Goal: Transaction & Acquisition: Purchase product/service

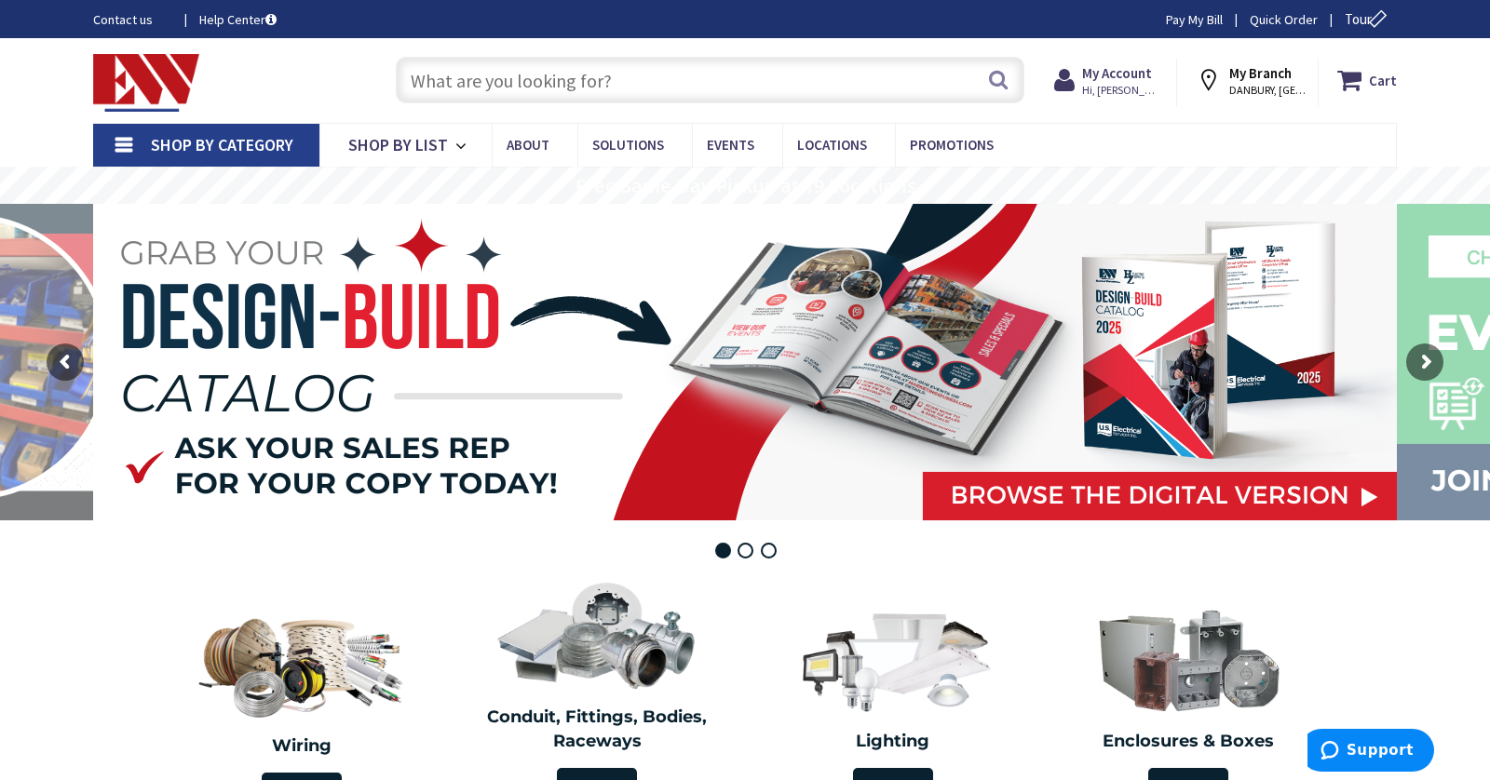
click at [578, 90] on input "text" at bounding box center [710, 80] width 629 height 47
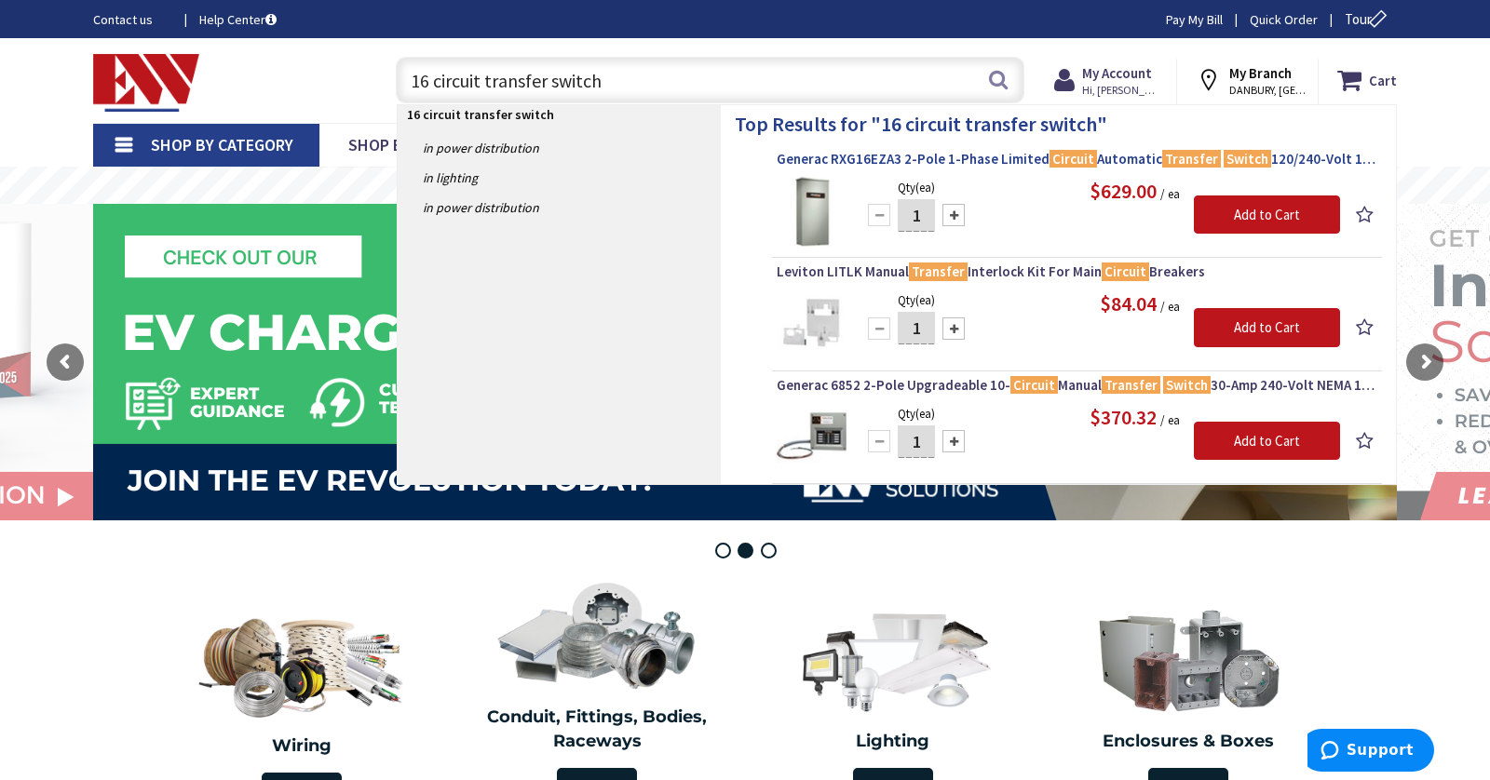
type input "16 circuit transfer switch"
click at [816, 158] on span "Generac RXG16EZA3 2-Pole 1-Phase Limited Circuit Automatic Transfer Switch 120/…" at bounding box center [1077, 159] width 601 height 19
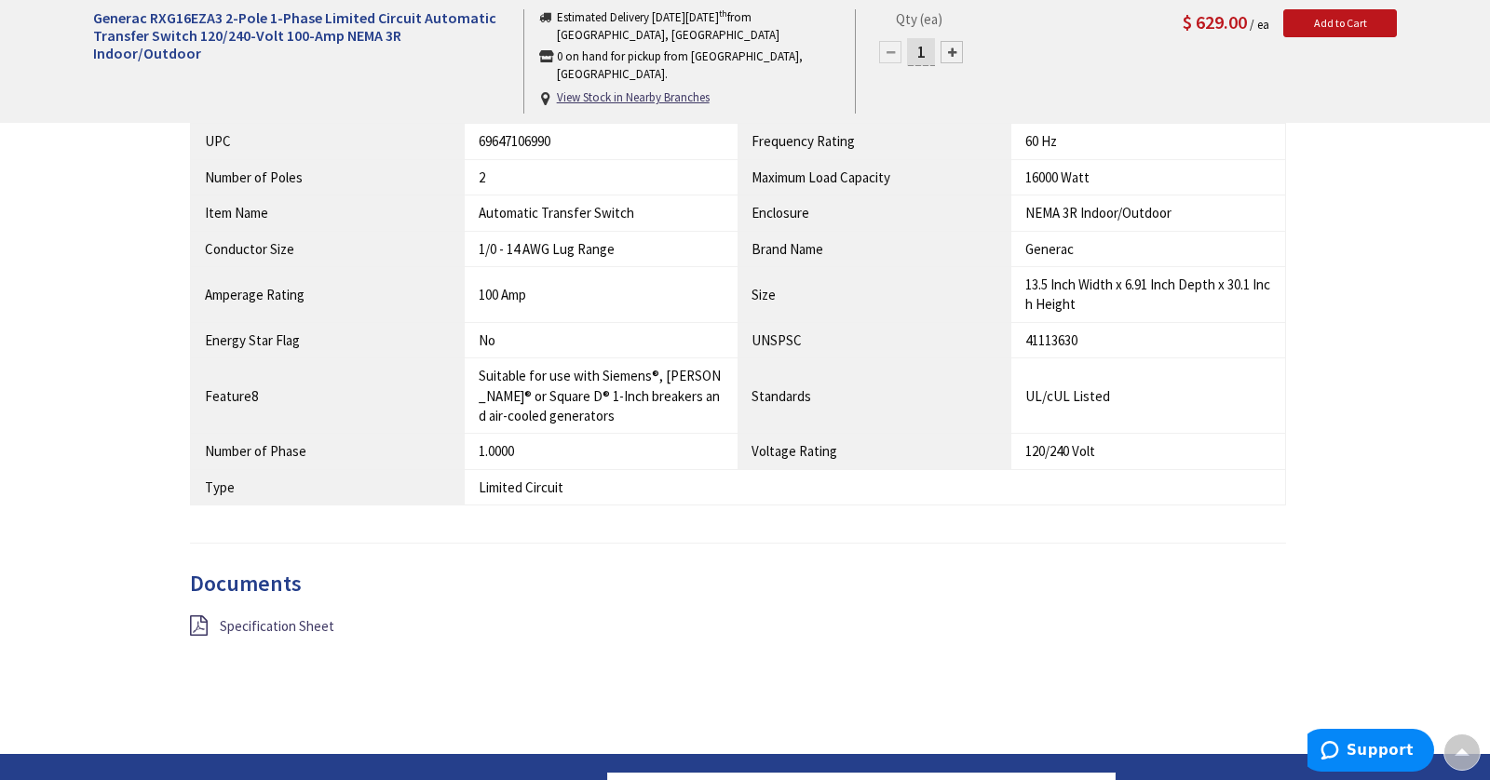
scroll to position [1283, 0]
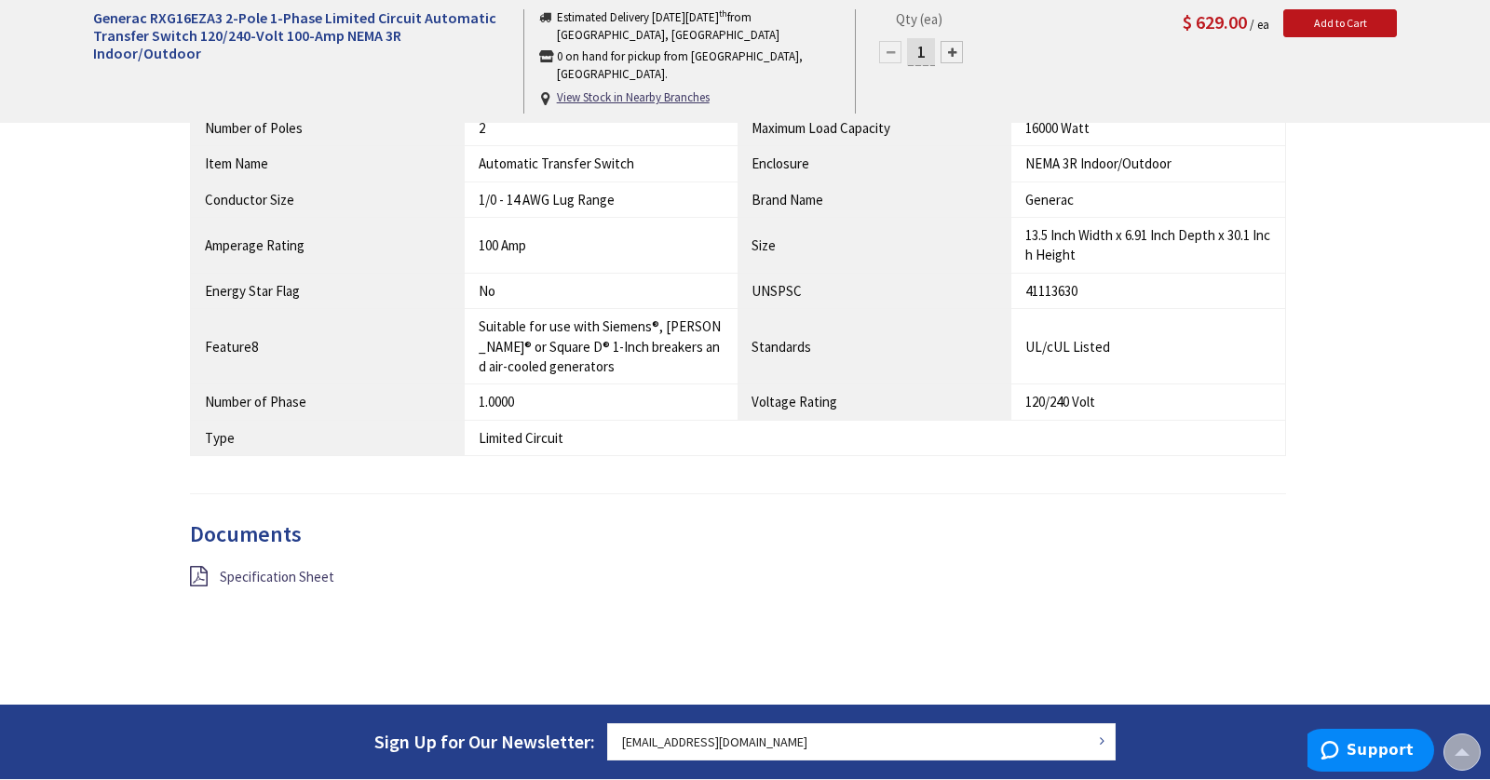
click at [210, 573] on div "Specification Sheet" at bounding box center [363, 577] width 374 height 23
click at [200, 573] on icon at bounding box center [199, 576] width 18 height 20
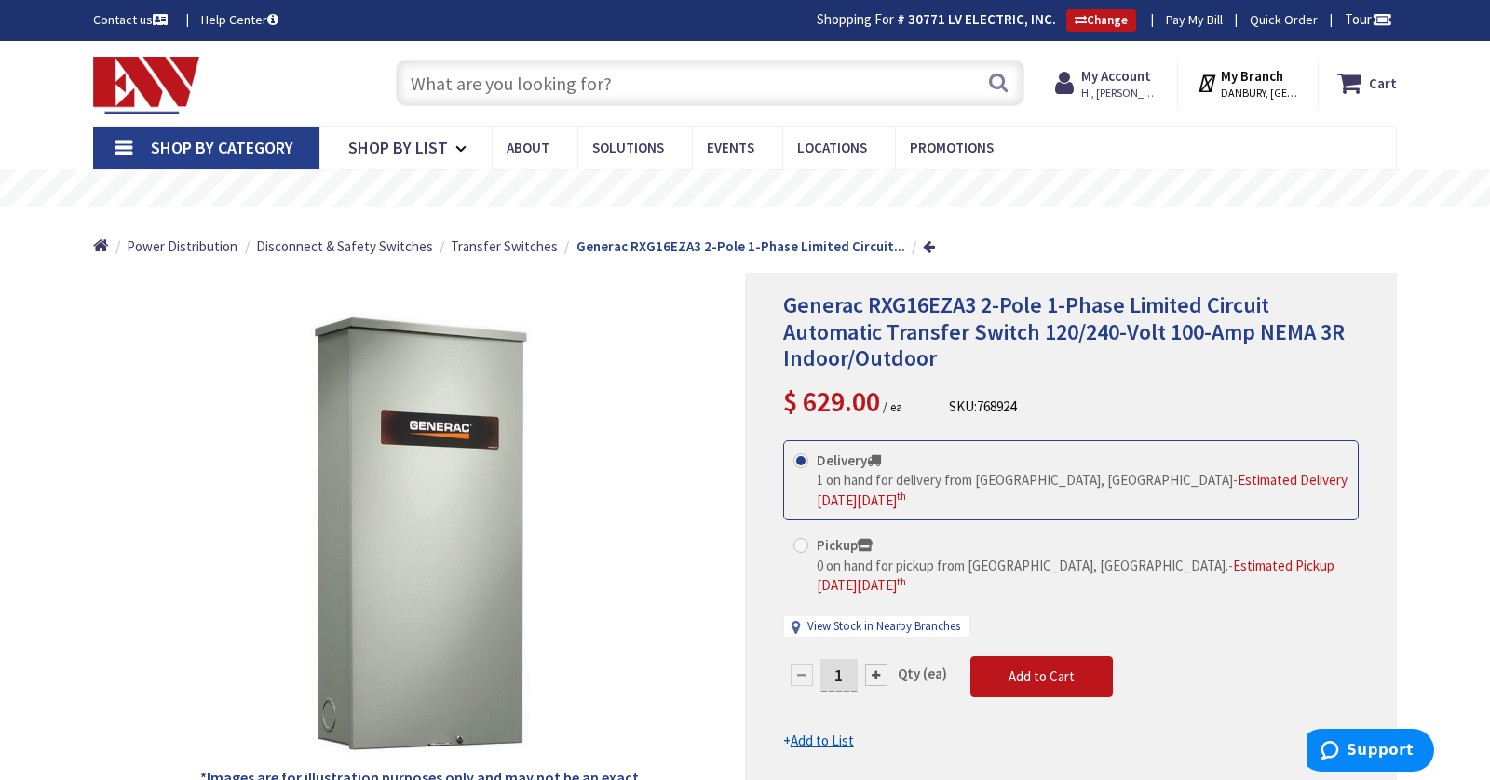
click at [695, 54] on div "Search" at bounding box center [706, 82] width 638 height 60
click at [695, 63] on input "text" at bounding box center [710, 83] width 629 height 47
paste input "RXG16EZA1"
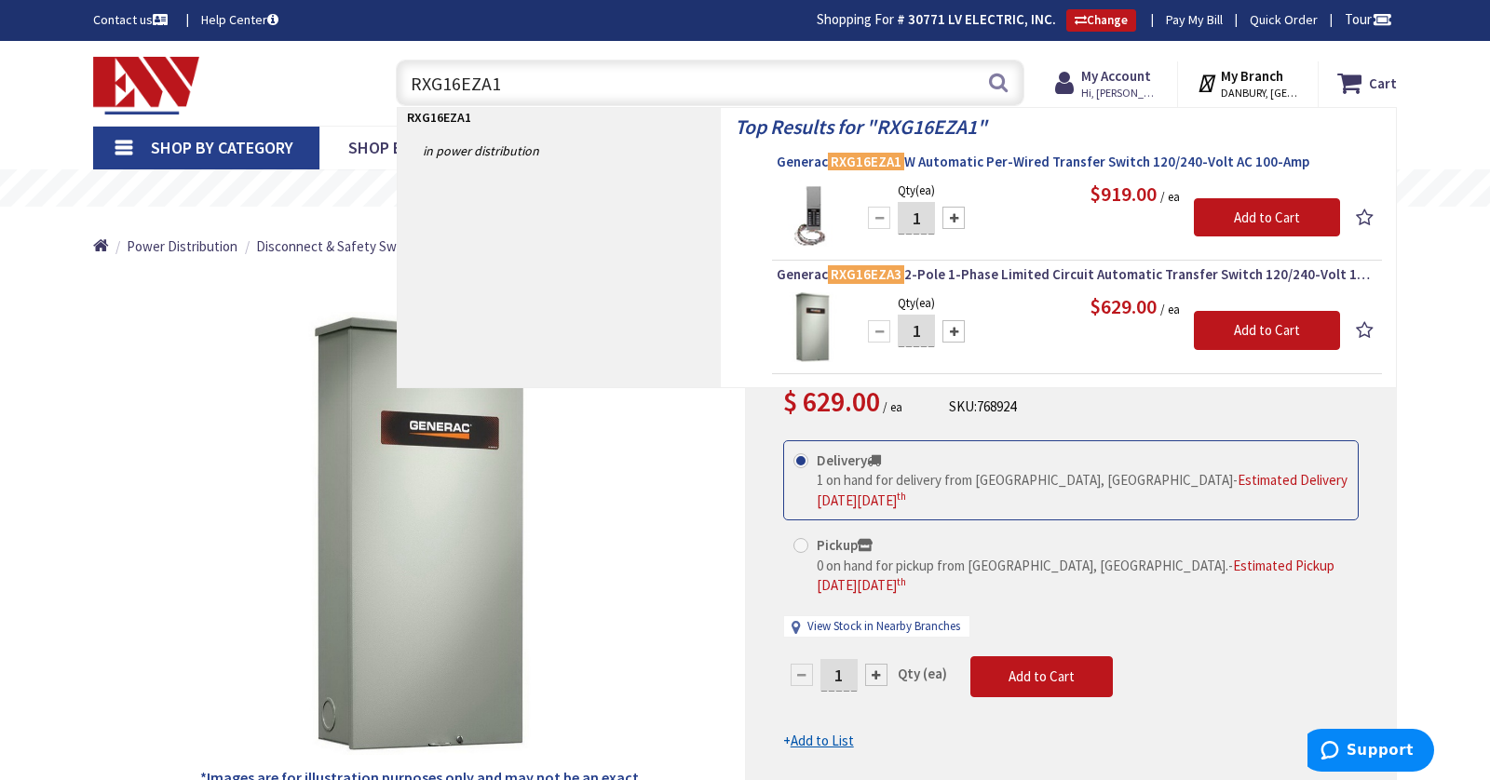
type input "RXG16EZA1"
click at [822, 161] on span "Generac RXG16EZA1 W Automatic Per-Wired Transfer Switch 120/240-Volt AC 100-Amp" at bounding box center [1077, 162] width 601 height 19
click at [129, 371] on div "*Images are for illustration purposes only and may not be an exact representati…" at bounding box center [419, 542] width 652 height 539
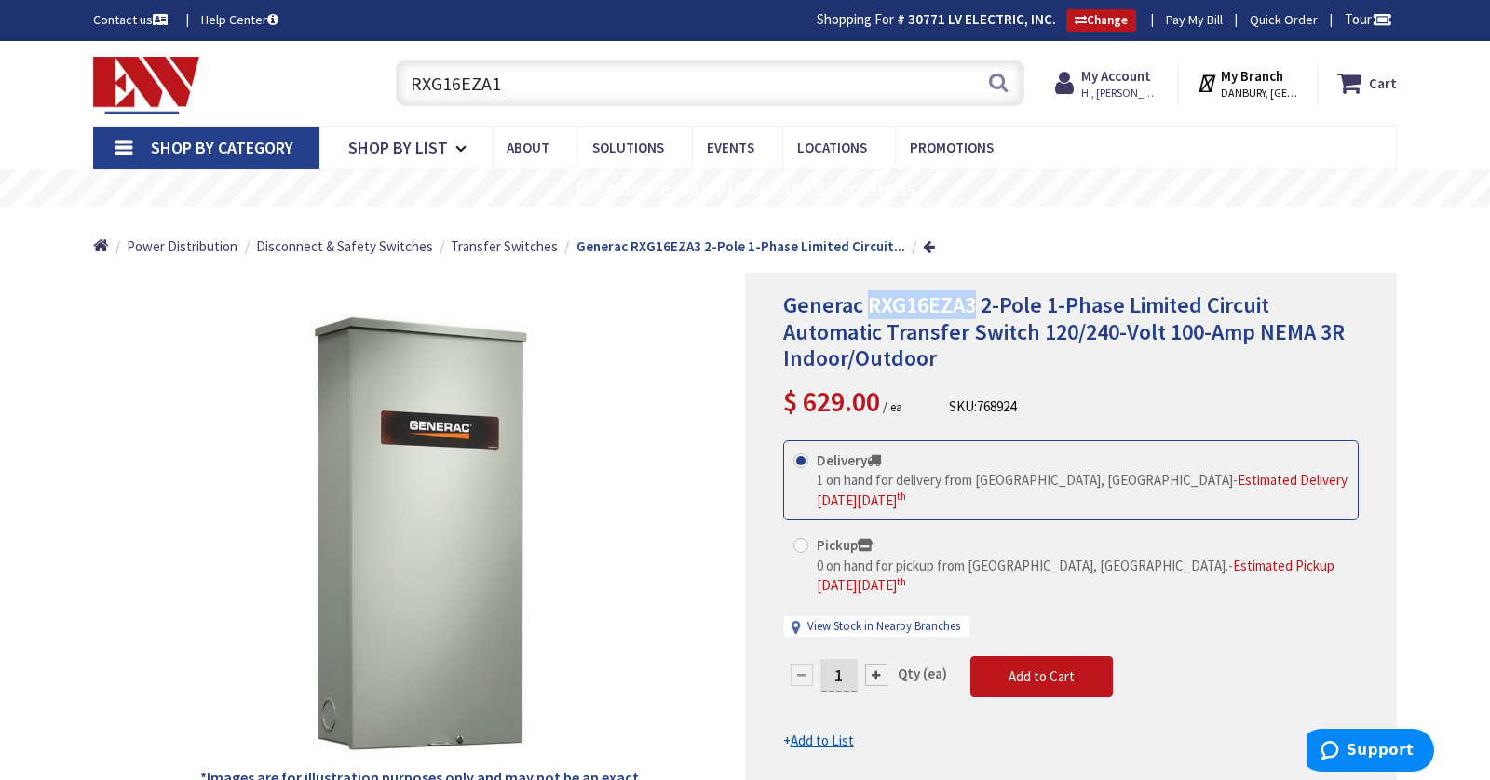
drag, startPoint x: 867, startPoint y: 305, endPoint x: 971, endPoint y: 310, distance: 104.5
click at [971, 310] on span "Generac RXG16EZA3 2-Pole 1-Phase Limited Circuit Automatic Transfer Switch 120/…" at bounding box center [1064, 332] width 562 height 83
copy span "RXG16EZA3"
click at [998, 657] on button "Add to Cart" at bounding box center [1041, 677] width 143 height 41
click at [1364, 76] on span "2 2 items" at bounding box center [1358, 69] width 23 height 23
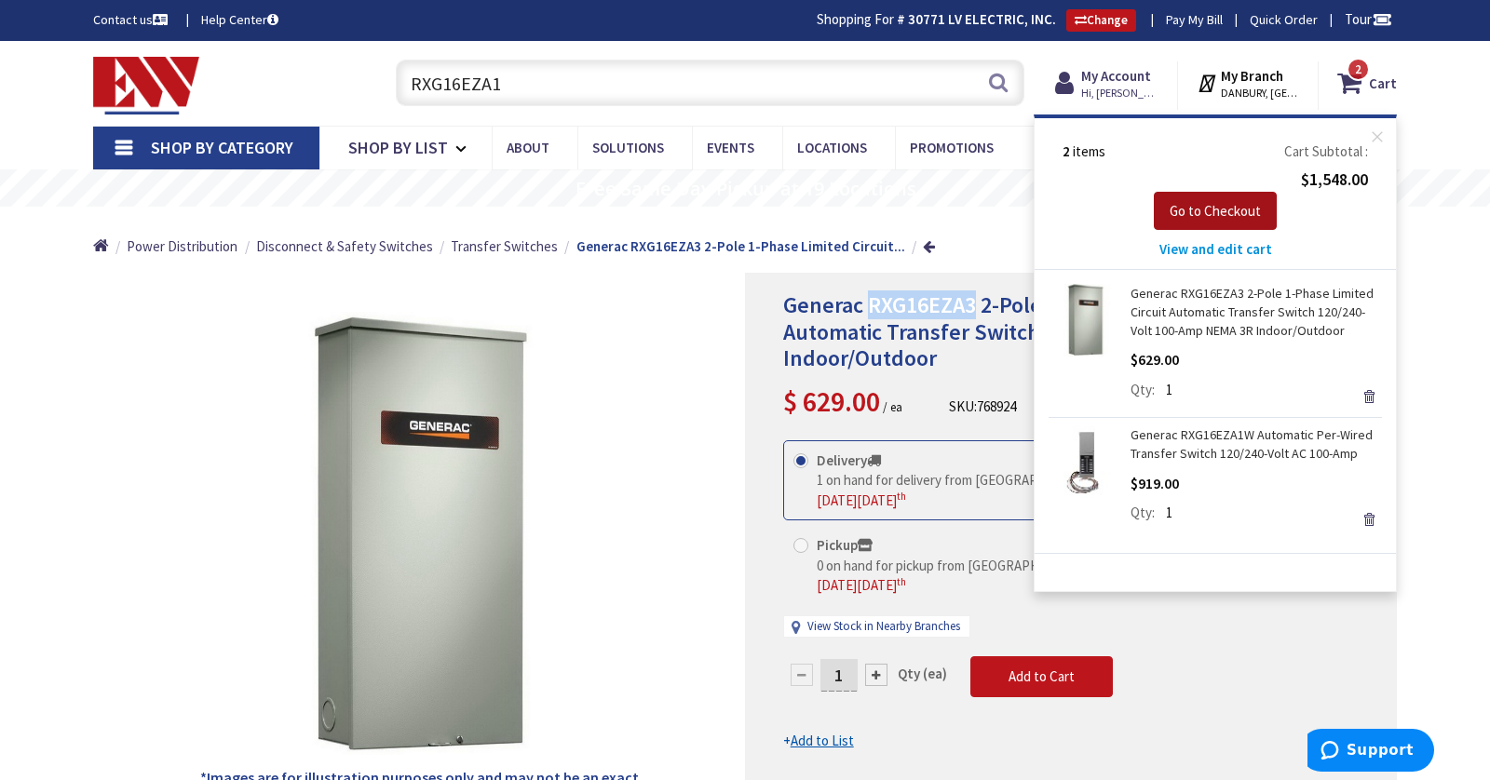
click at [1230, 217] on span "Go to Checkout" at bounding box center [1215, 211] width 91 height 18
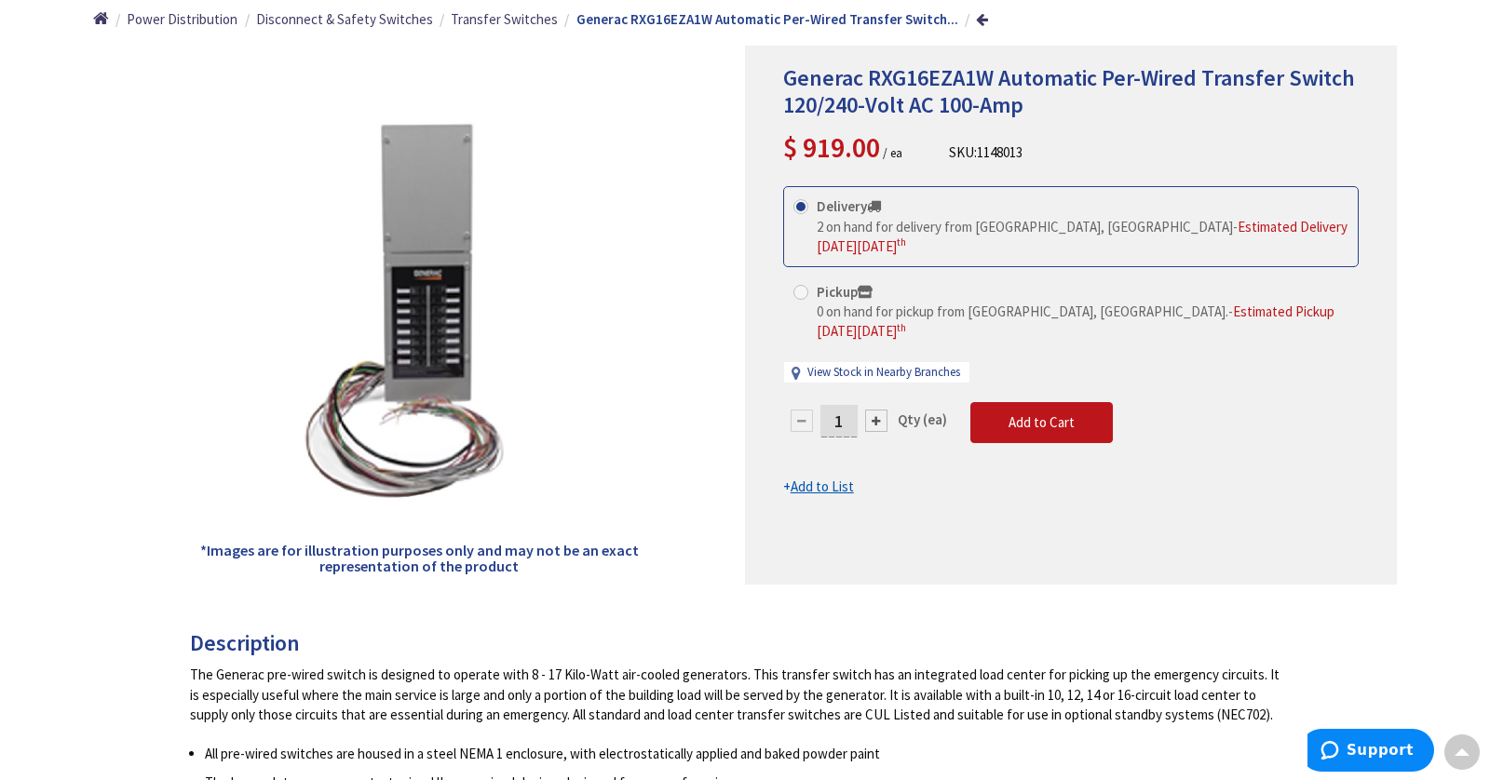
scroll to position [229, 0]
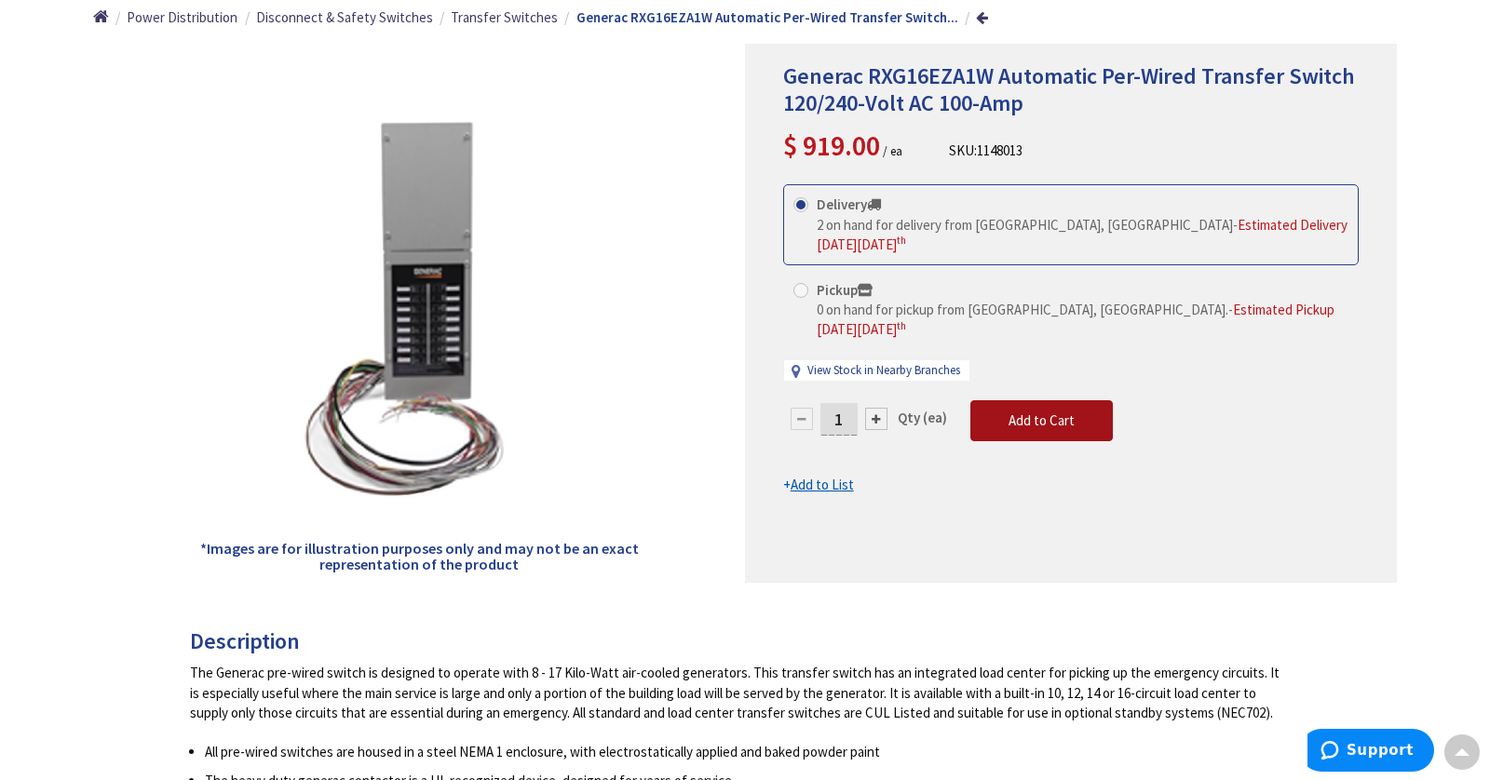
click at [1016, 400] on button "Add to Cart" at bounding box center [1041, 420] width 143 height 41
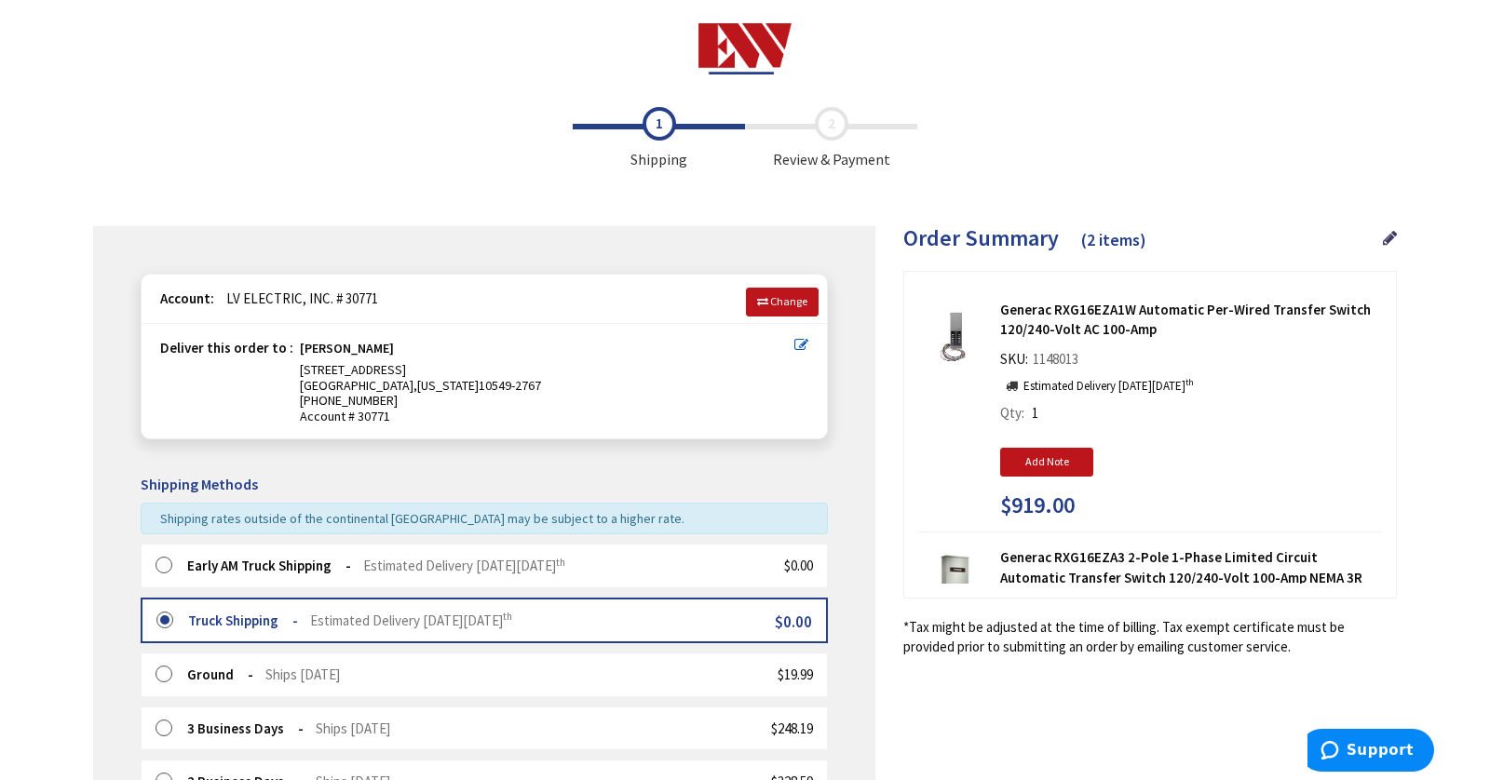
click at [390, 569] on span "Estimated Delivery [DATE][DATE]" at bounding box center [464, 566] width 202 height 18
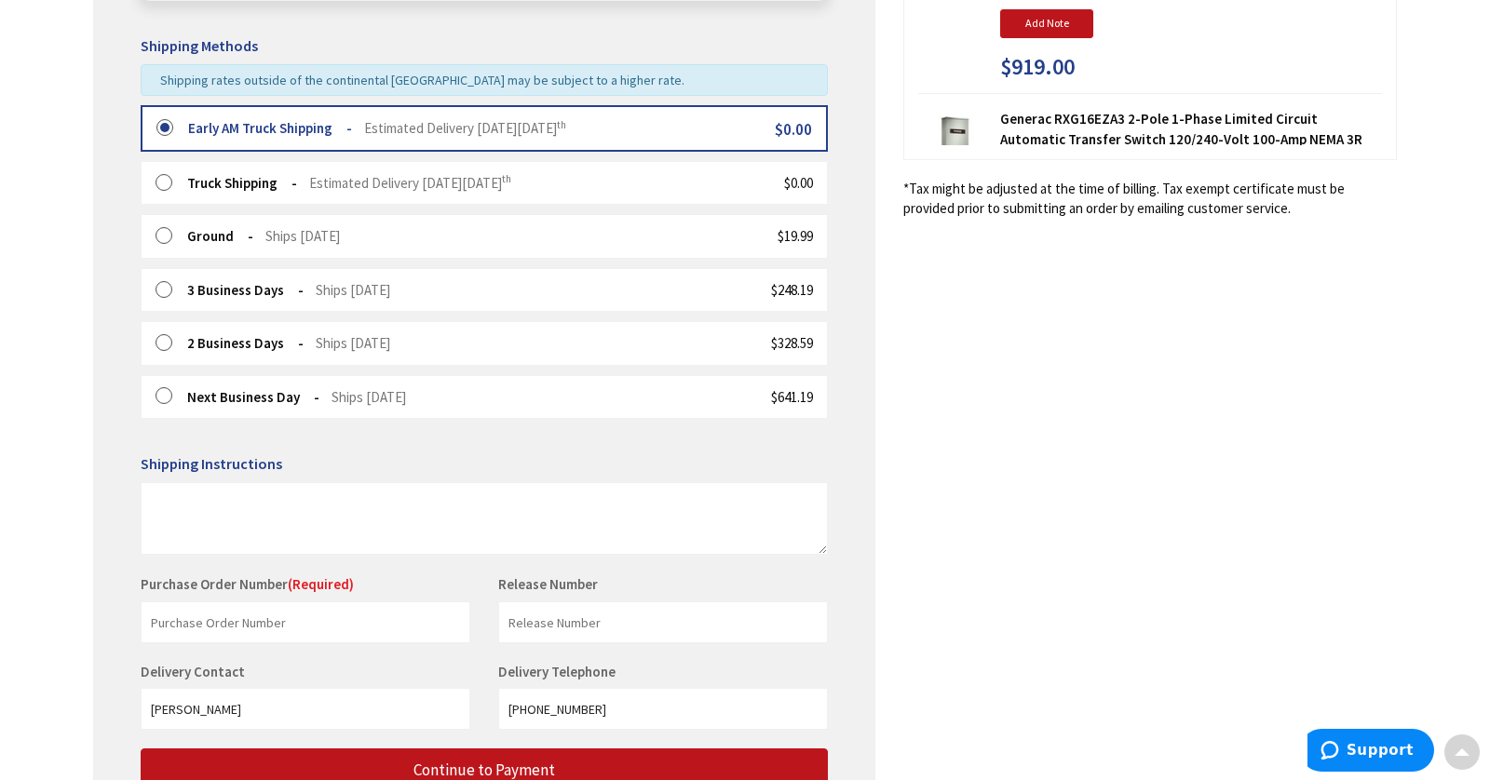
scroll to position [445, 0]
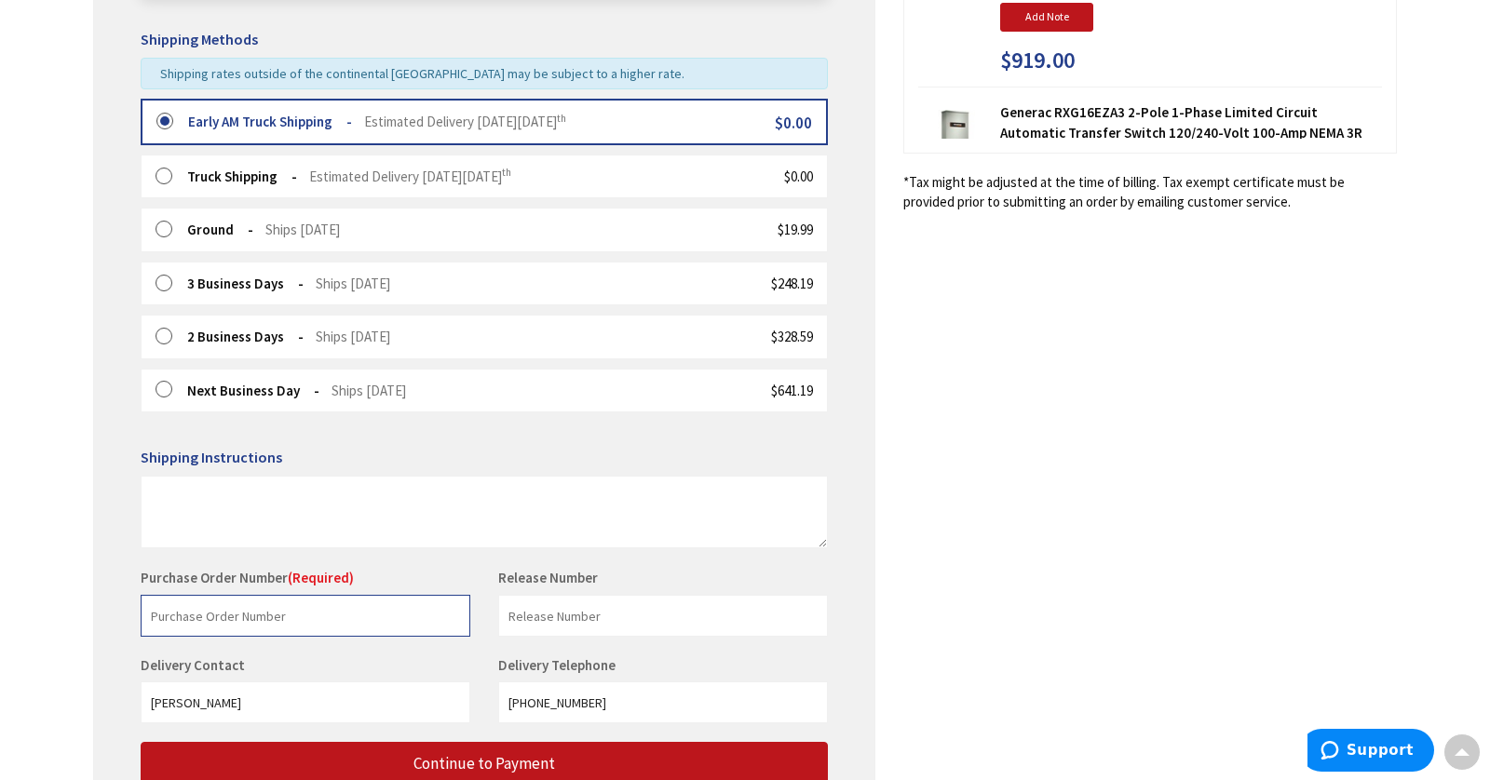
click at [333, 604] on input "text" at bounding box center [306, 616] width 330 height 42
type input "1577"
click at [417, 732] on div "Delivery Contact Christopher Villata Delivery Telephone 914-417-5716" at bounding box center [484, 699] width 715 height 87
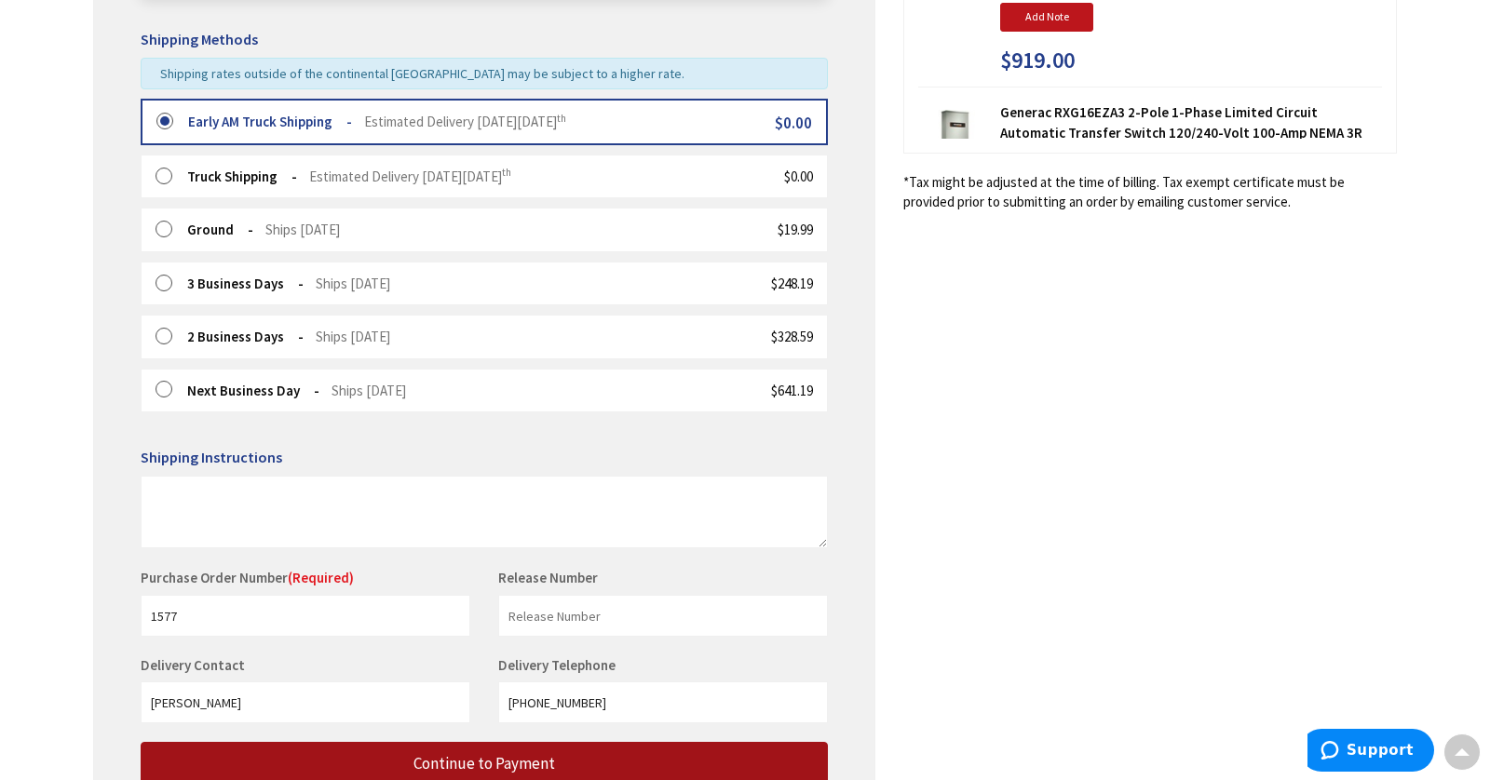
click at [423, 742] on button "Continue to Payment" at bounding box center [484, 764] width 687 height 44
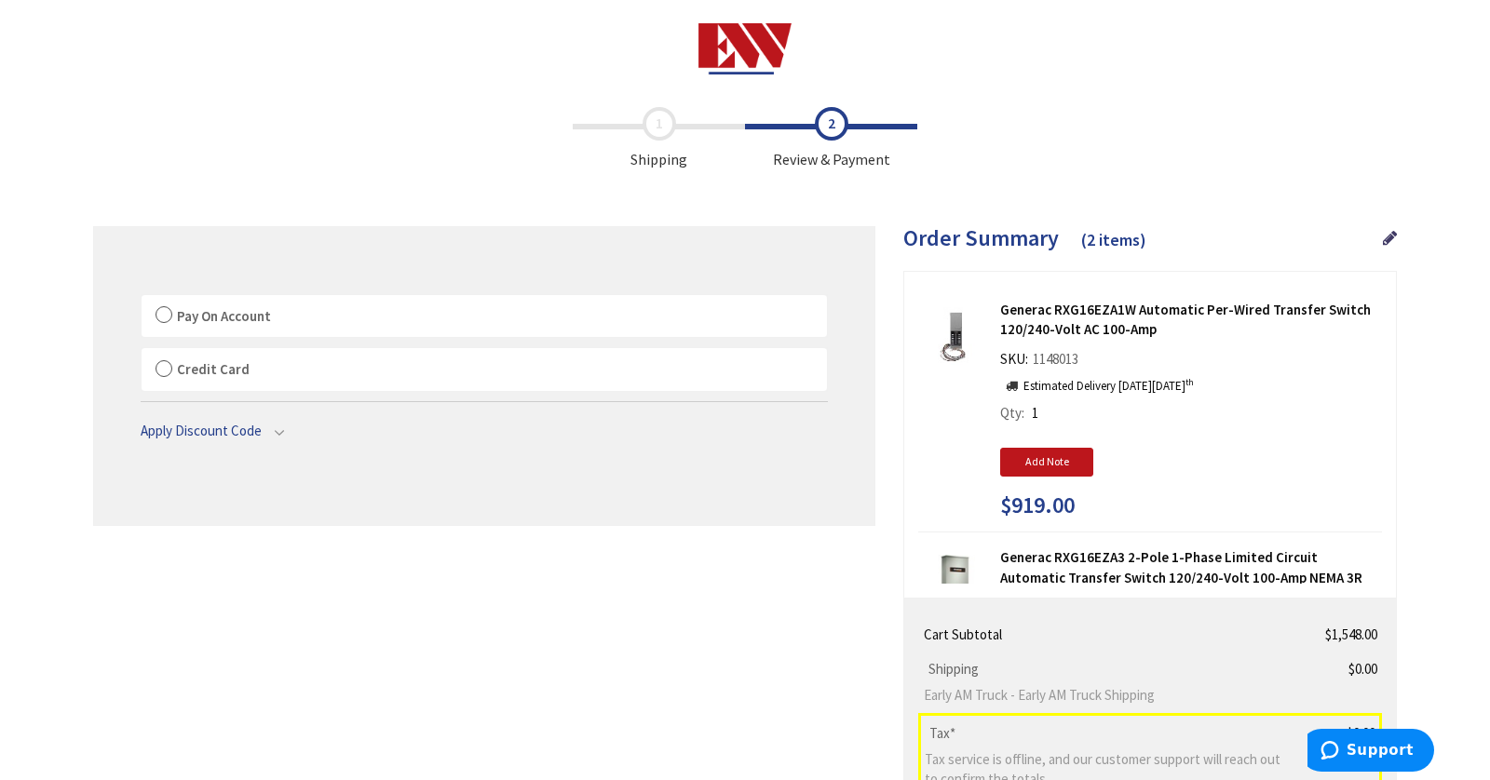
click at [233, 308] on span "Pay On Account" at bounding box center [224, 316] width 94 height 18
click at [170, 318] on label "Pay On Account" at bounding box center [484, 316] width 685 height 43
click at [142, 299] on input "Pay On Account" at bounding box center [142, 299] width 0 height 0
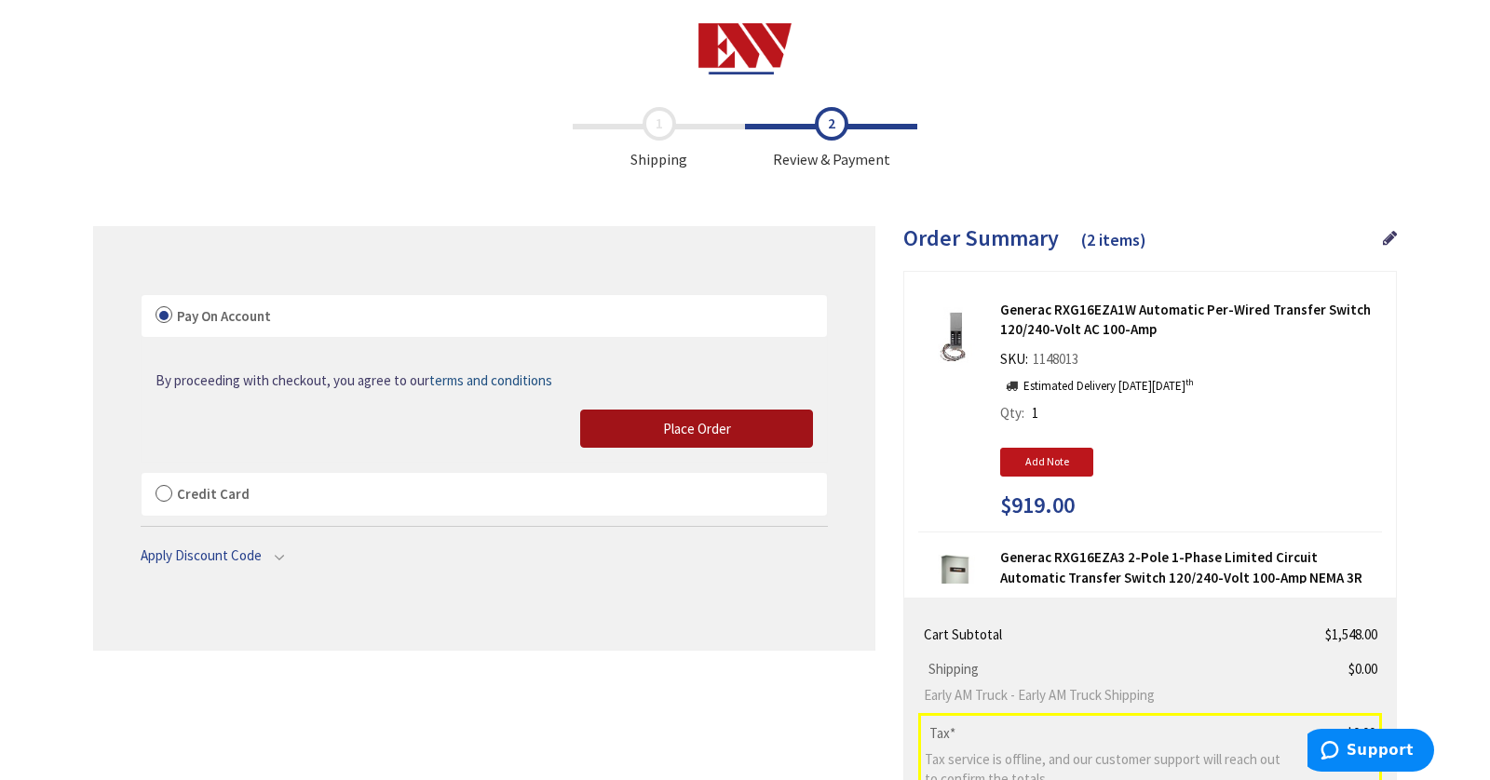
click at [677, 410] on button "Place Order" at bounding box center [696, 429] width 233 height 39
click at [0, 0] on div "Please wait..." at bounding box center [0, 0] width 0 height 0
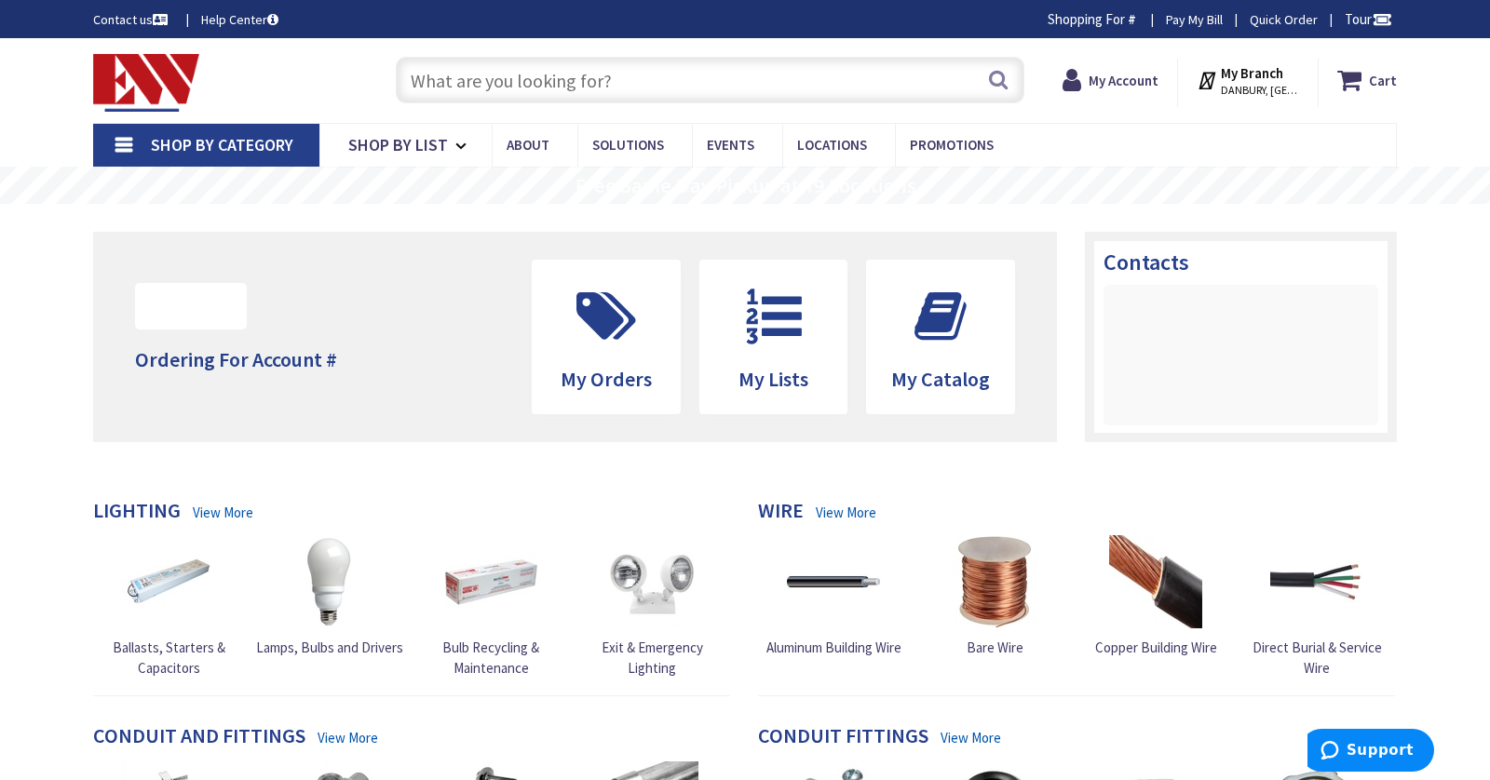
click at [687, 87] on input "text" at bounding box center [710, 80] width 629 height 47
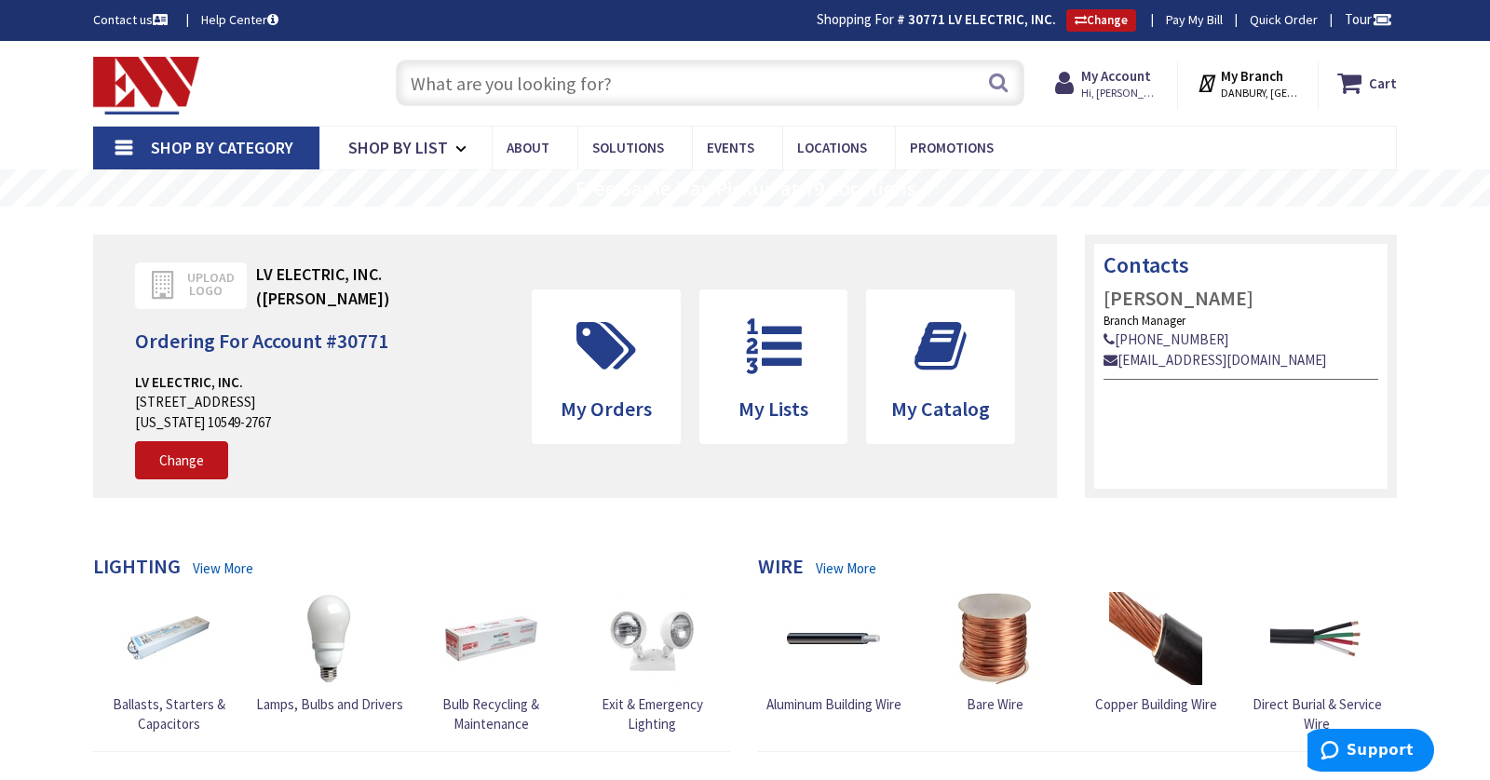
paste input "RTG100EZ"
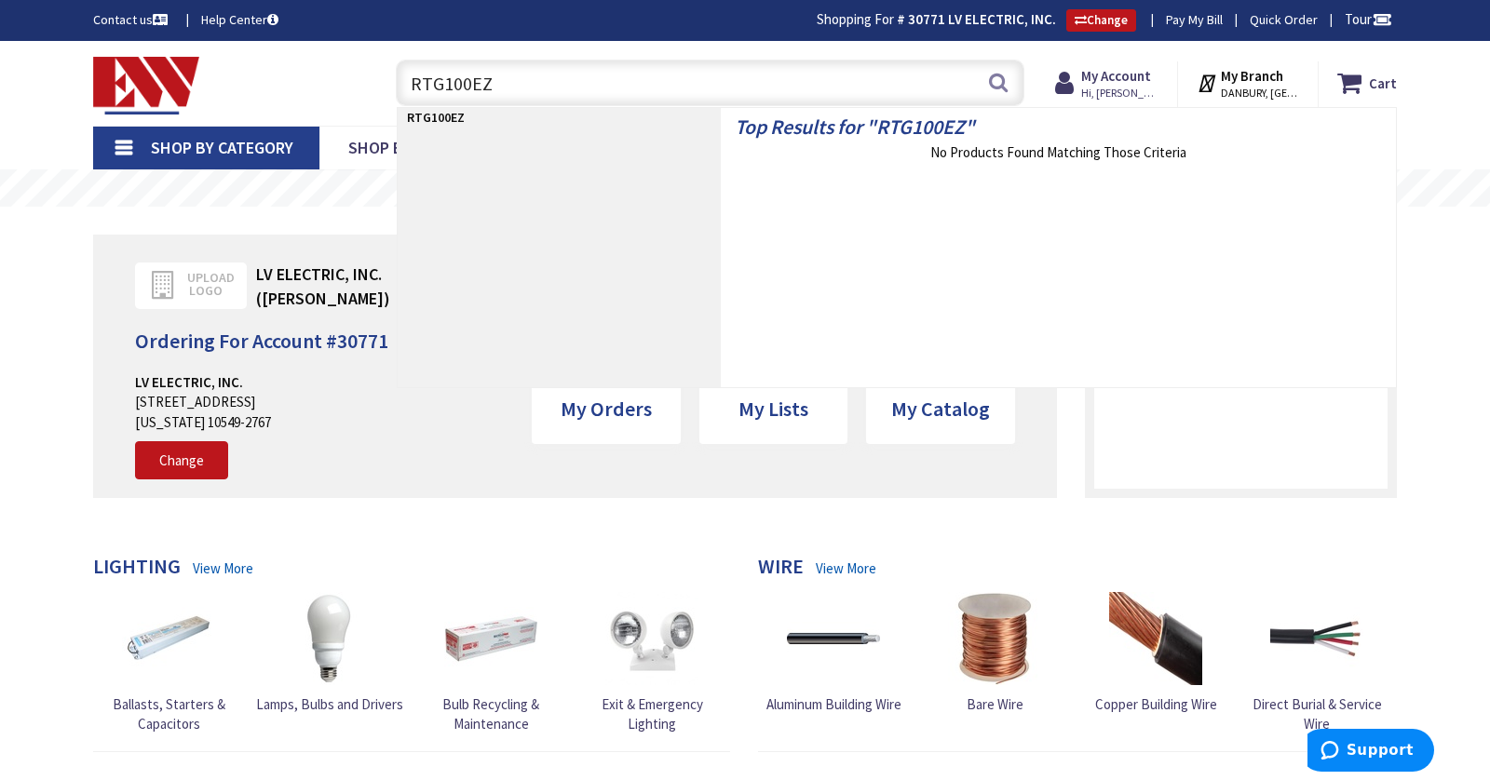
click at [544, 79] on input "RTG100EZ" at bounding box center [710, 83] width 629 height 47
paste input "6eza1"
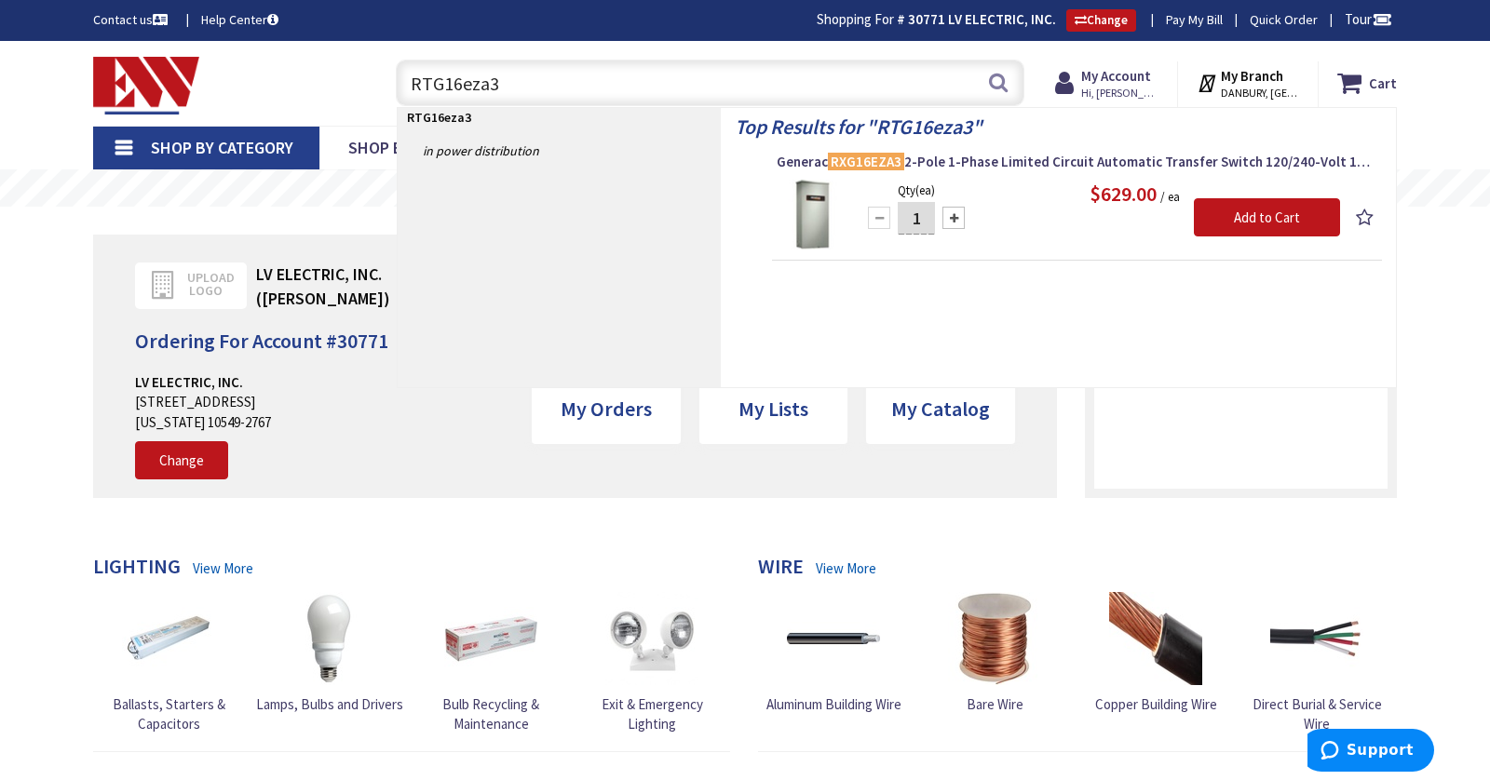
click at [457, 83] on input "RTG16eza3" at bounding box center [710, 83] width 629 height 47
type input "RTG16eza3"
drag, startPoint x: 831, startPoint y: 161, endPoint x: 900, endPoint y: 159, distance: 68.9
click at [900, 159] on mark "RXG16EZA3" at bounding box center [866, 161] width 76 height 23
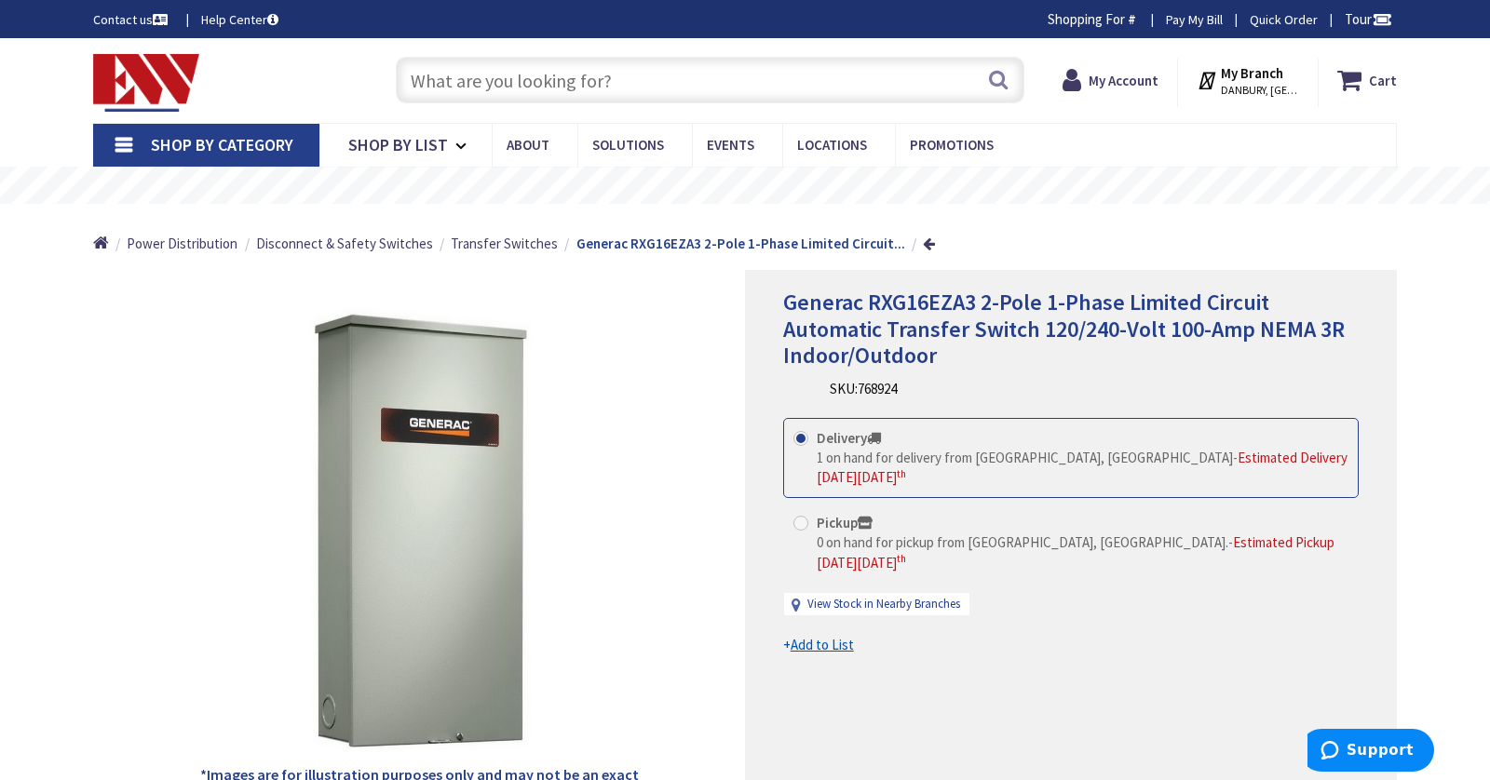
click at [903, 309] on span "Generac RXG16EZA3 2-Pole 1-Phase Limited Circuit Automatic Transfer Switch 120/…" at bounding box center [1064, 329] width 562 height 83
copy span "RXG16EZA3"
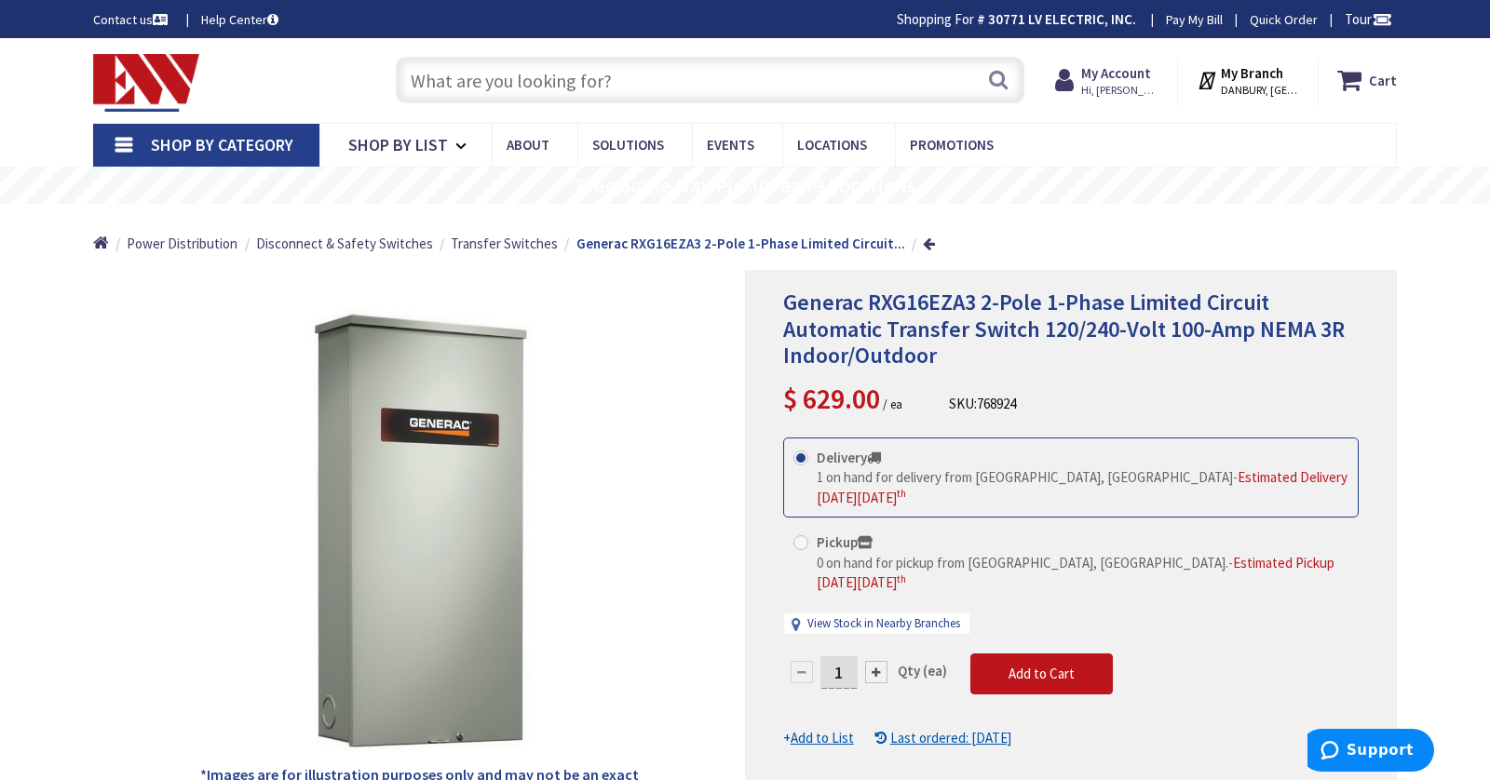
click at [627, 82] on input "text" at bounding box center [710, 80] width 629 height 47
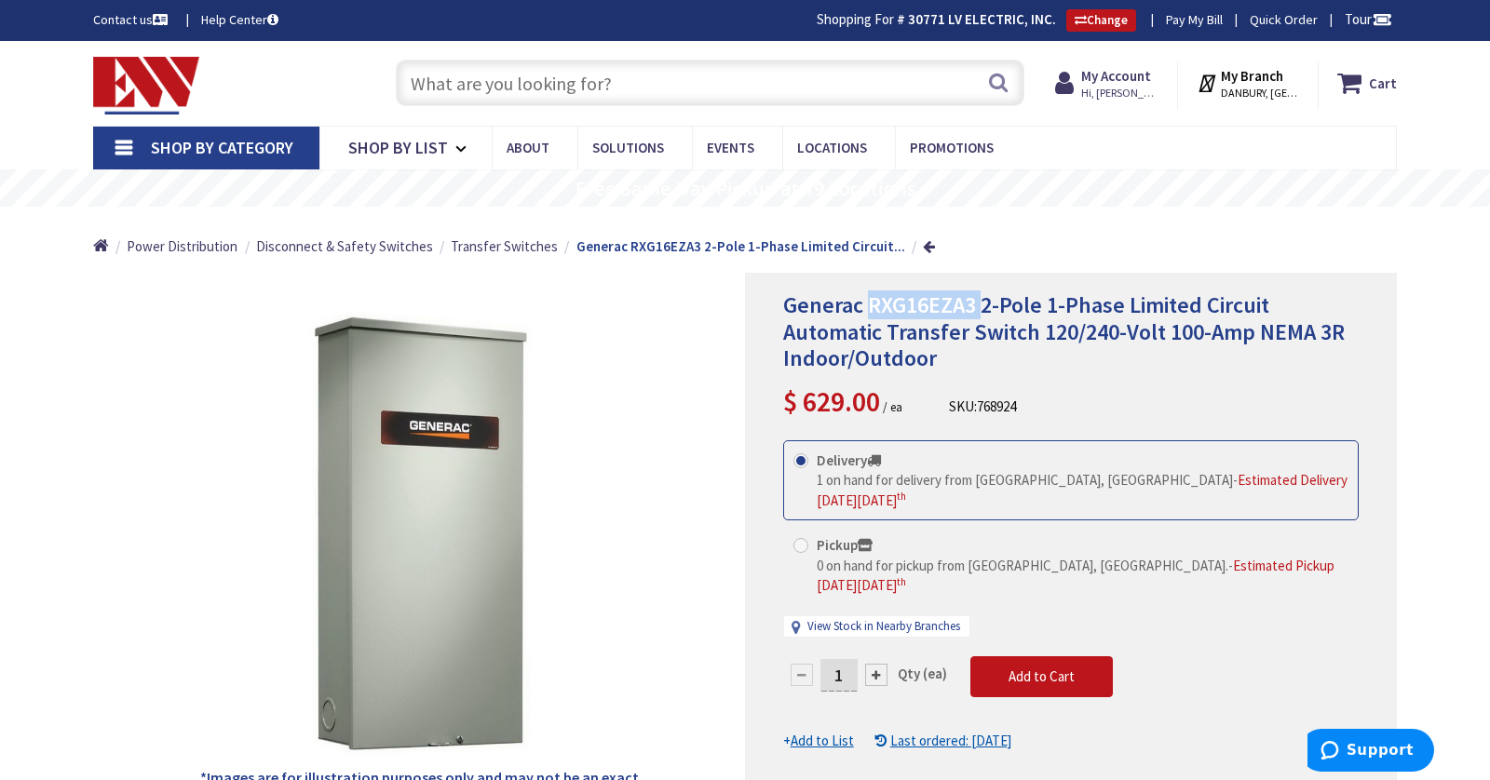
drag, startPoint x: 866, startPoint y: 308, endPoint x: 978, endPoint y: 307, distance: 111.8
click at [978, 309] on span "Generac RXG16EZA3 2-Pole 1-Phase Limited Circuit Automatic Transfer Switch 120/…" at bounding box center [1064, 332] width 562 height 83
copy span "RXG16EZA3"
click at [502, 72] on input "text" at bounding box center [710, 83] width 629 height 47
paste input "RXG16EZA3"
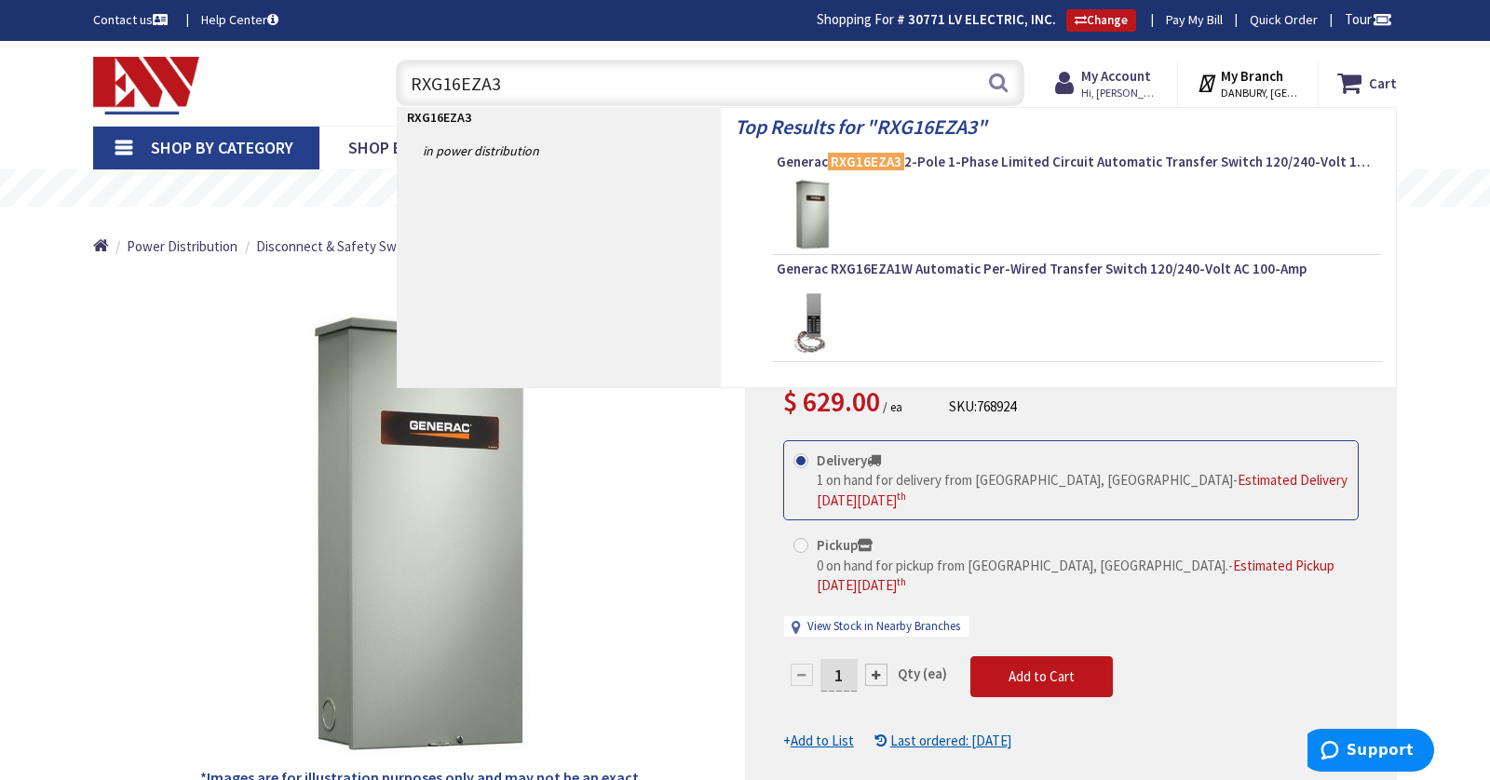
click at [426, 87] on input "RXG16EZA3" at bounding box center [710, 83] width 629 height 47
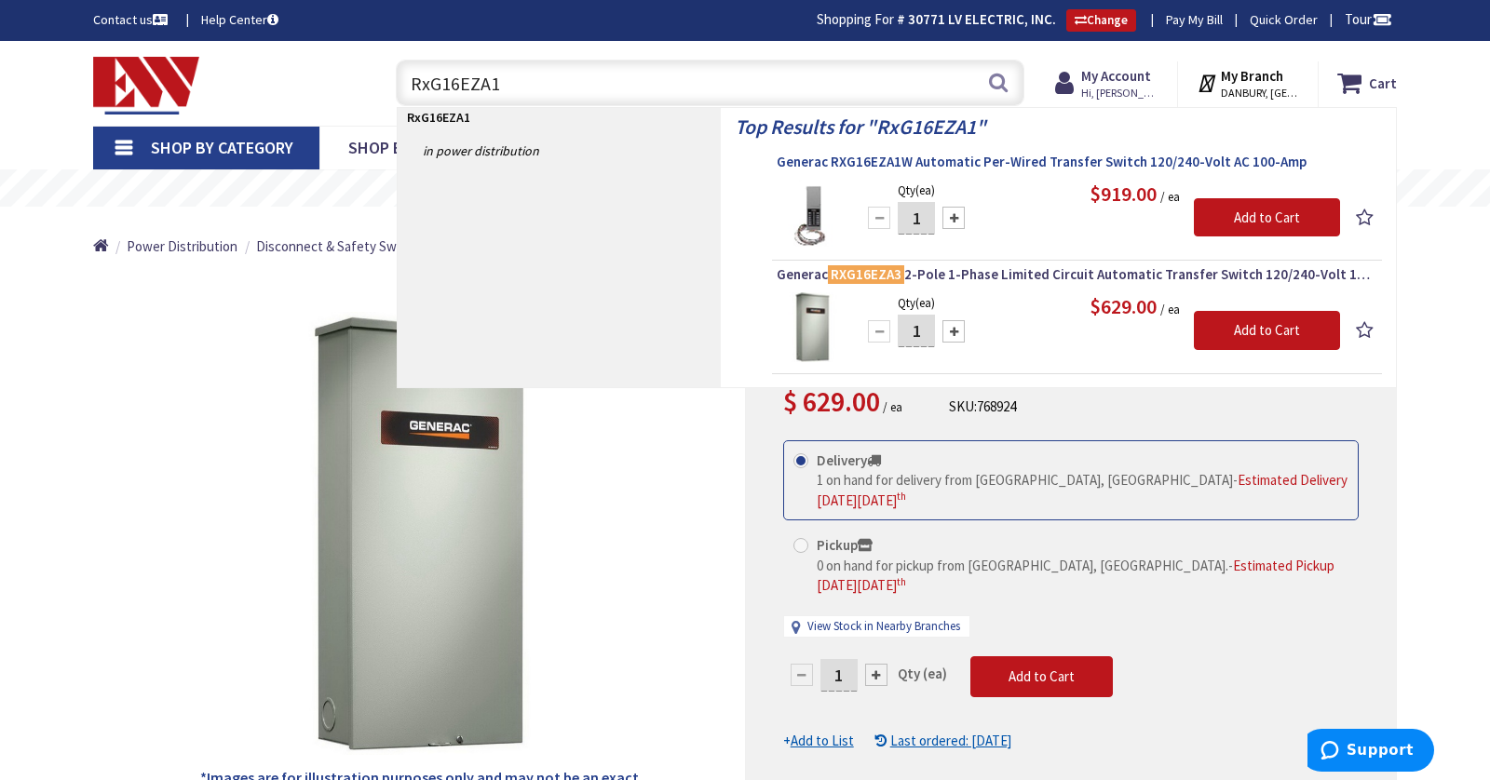
type input "RxG16EZA1"
click at [853, 155] on span "Generac RXG16EZA1W Automatic Per-Wired Transfer Switch 120/240-Volt AC 100-Amp" at bounding box center [1077, 162] width 601 height 19
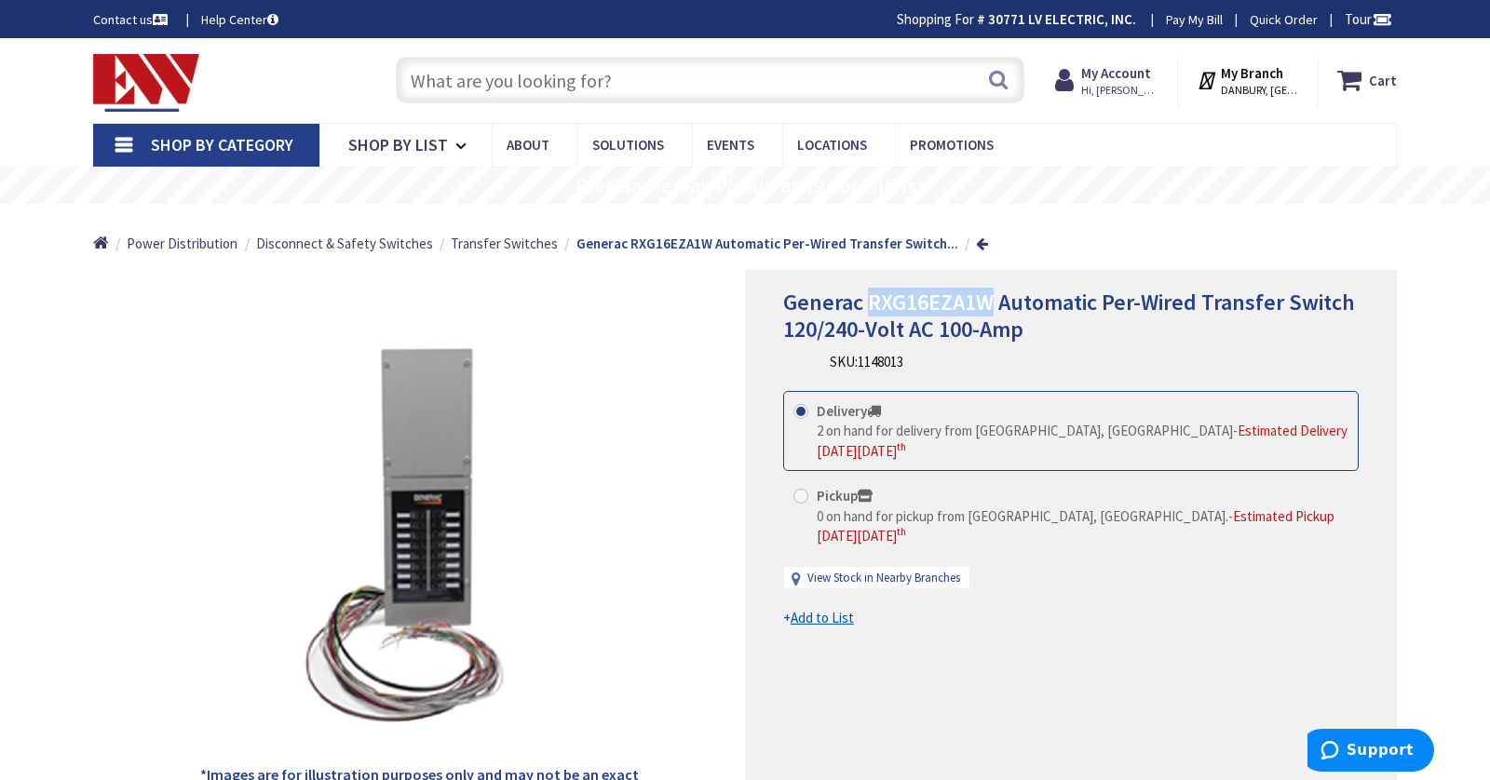
drag, startPoint x: 869, startPoint y: 303, endPoint x: 995, endPoint y: 305, distance: 125.7
click at [995, 305] on span "Generac RXG16EZA1W Automatic Per-Wired Transfer Switch 120/240-Volt AC 100-Amp" at bounding box center [1069, 316] width 572 height 56
copy span "RXG16EZA1W"
